Goal: Transaction & Acquisition: Purchase product/service

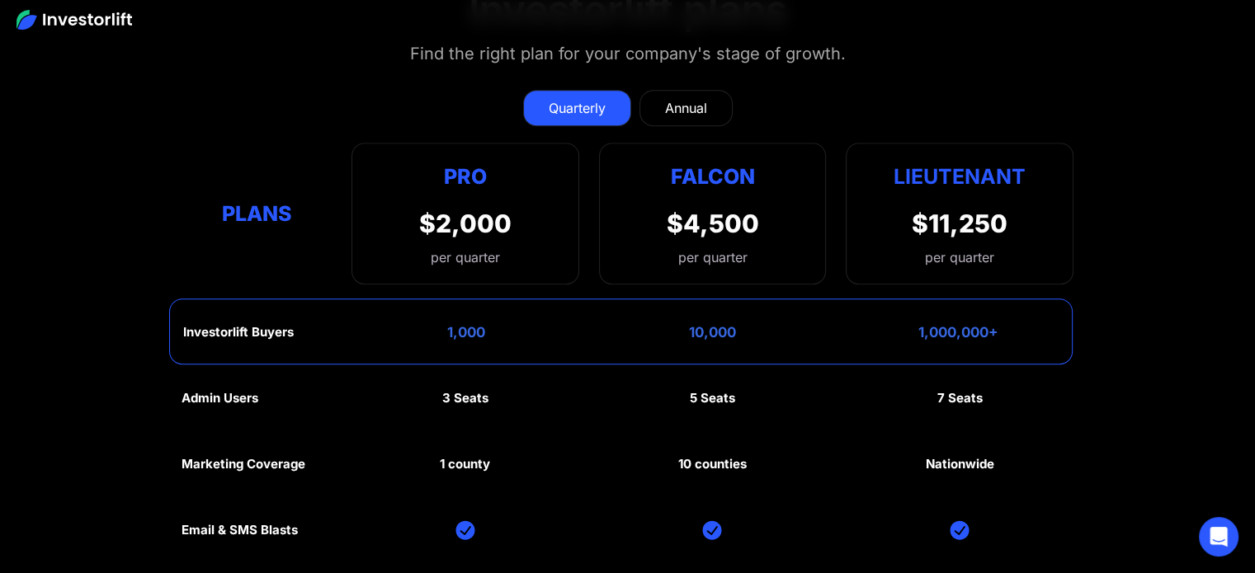
scroll to position [7368, 0]
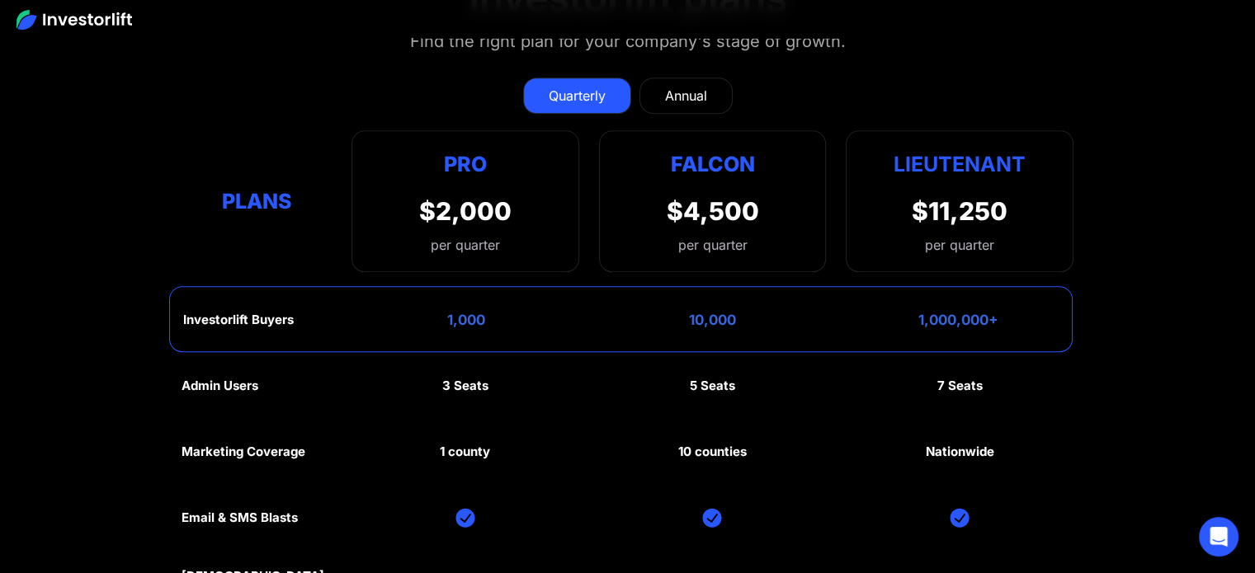
click at [683, 78] on link "Annual" at bounding box center [685, 96] width 93 height 36
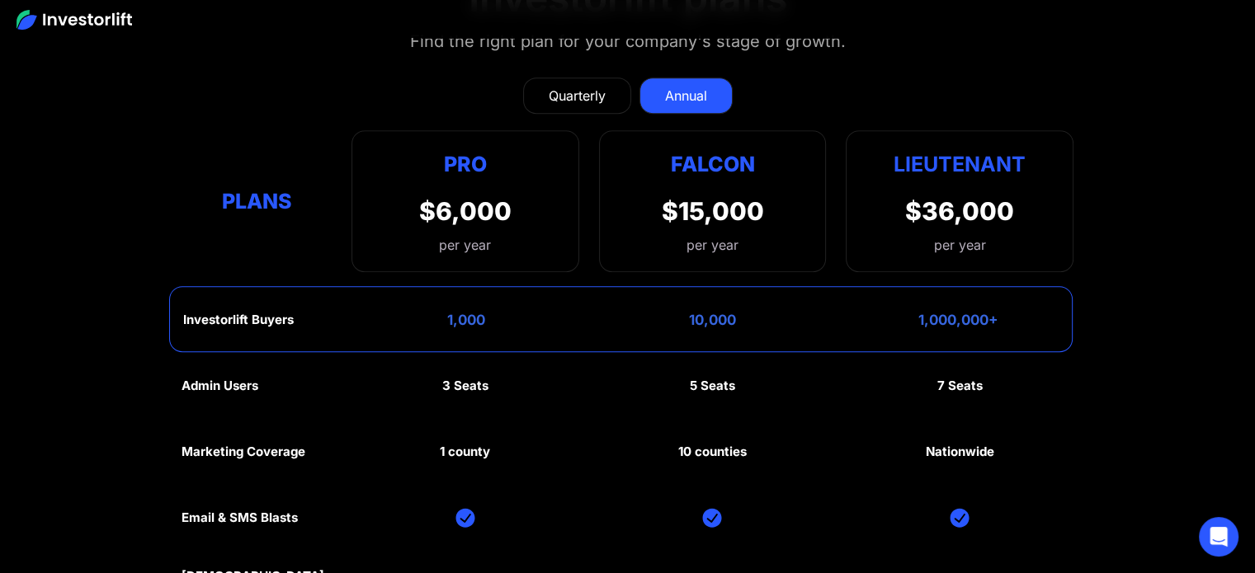
click at [587, 86] on div "Quarterly" at bounding box center [577, 96] width 57 height 20
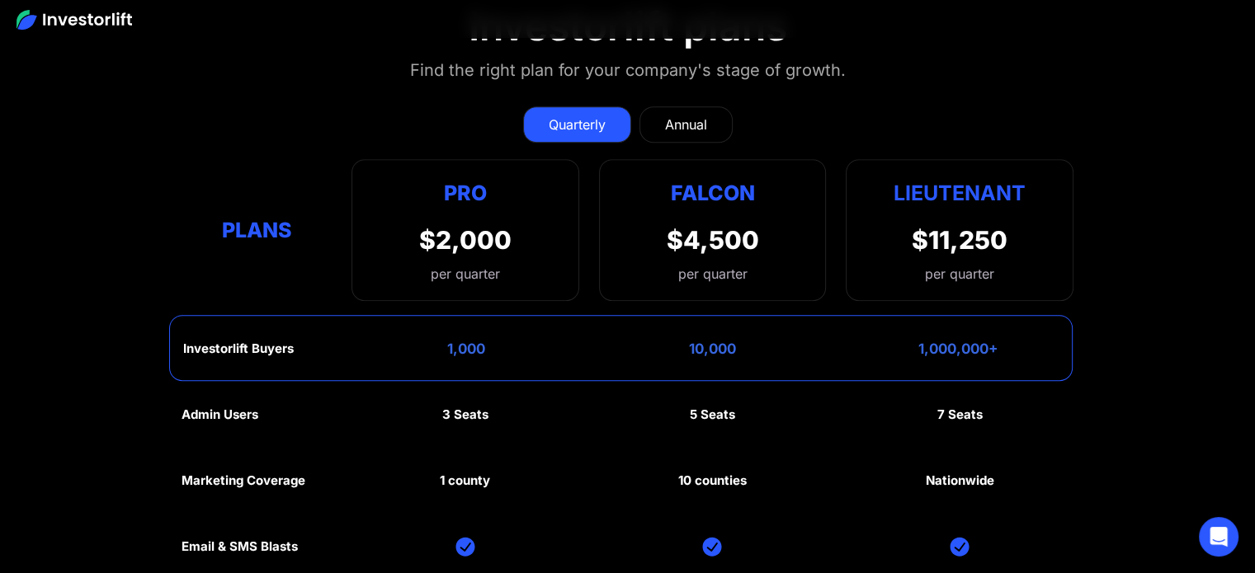
scroll to position [7345, 0]
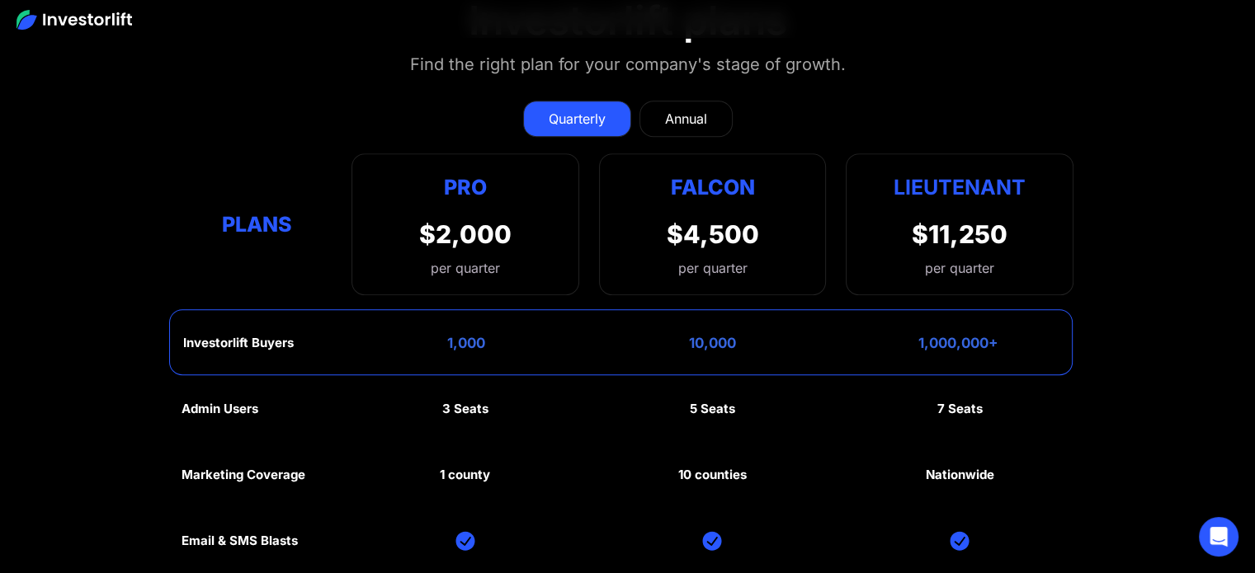
click at [1042, 224] on div "Lieutenant $11,250 per quarter" at bounding box center [960, 224] width 228 height 142
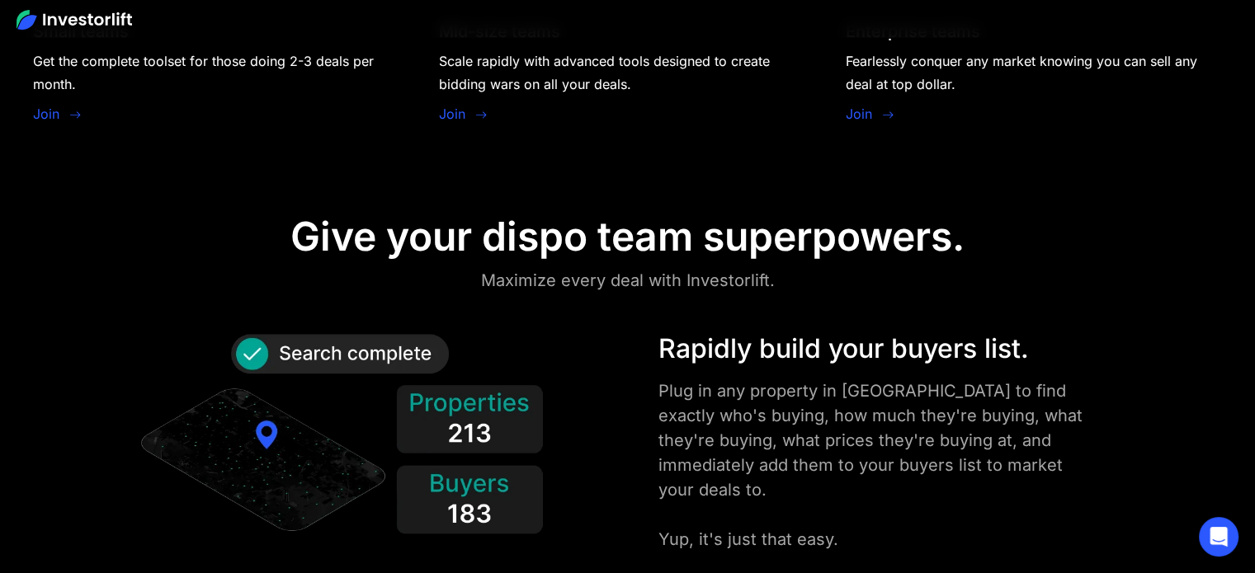
scroll to position [0, 0]
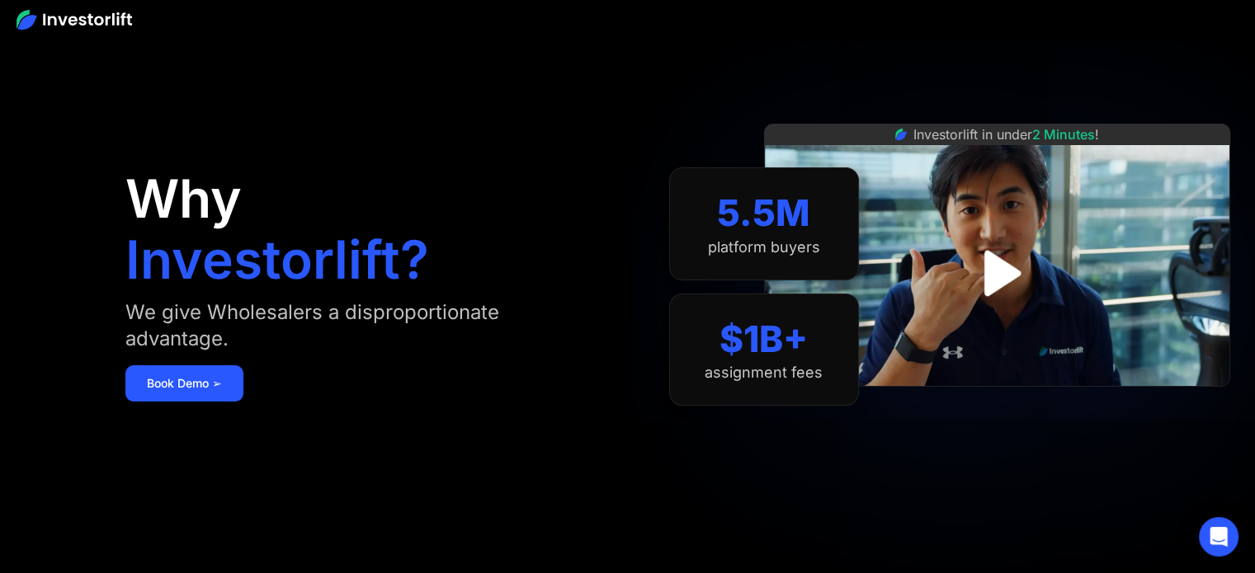
click at [122, 15] on img at bounding box center [75, 20] width 116 height 20
